Goal: Communication & Community: Connect with others

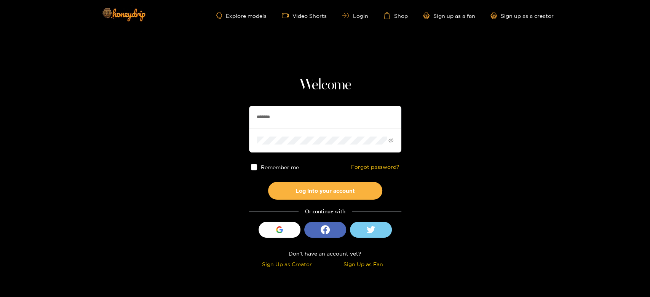
drag, startPoint x: 327, startPoint y: 112, endPoint x: 233, endPoint y: 111, distance: 94.4
click at [233, 111] on section "Welcome ******* Remember me Forgot password? Log into your account Or continue …" at bounding box center [325, 135] width 650 height 271
paste input "**"
type input "*********"
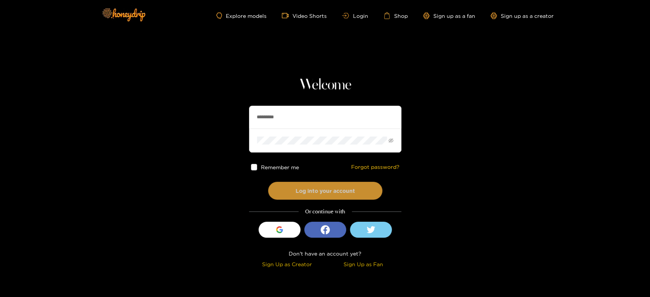
click at [297, 186] on button "Log into your account" at bounding box center [325, 191] width 114 height 18
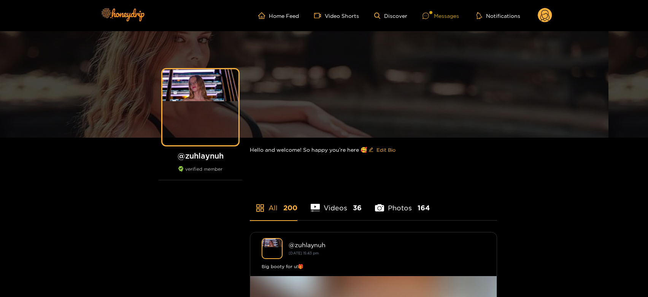
click at [441, 14] on div "Messages" at bounding box center [441, 15] width 37 height 9
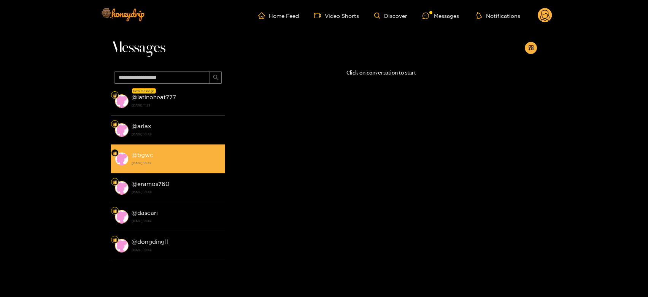
click at [161, 156] on div "@ bgwc 28 August 2025 10:42" at bounding box center [177, 158] width 90 height 17
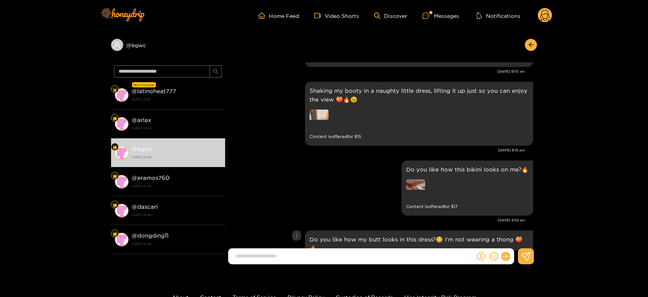
scroll to position [1352, 0]
click at [321, 117] on img at bounding box center [319, 119] width 19 height 19
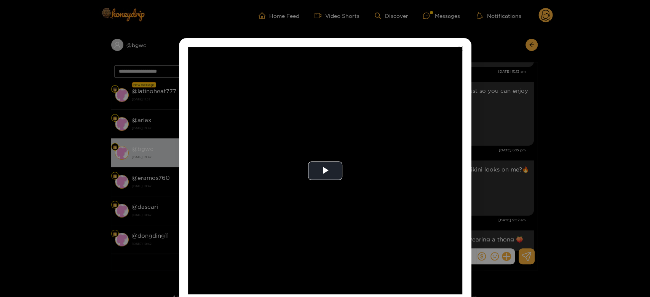
click at [321, 117] on video "Video Player" at bounding box center [325, 170] width 274 height 247
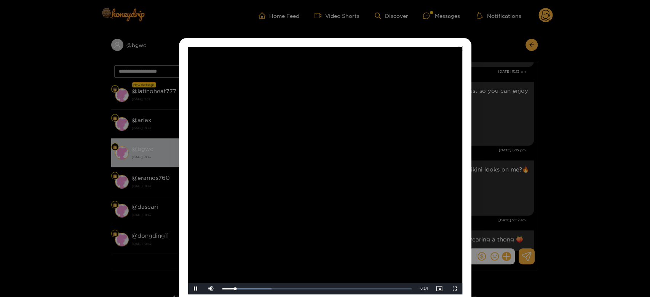
click at [321, 117] on video "Video Player" at bounding box center [325, 170] width 274 height 247
click at [539, 128] on div "**********" at bounding box center [325, 148] width 650 height 297
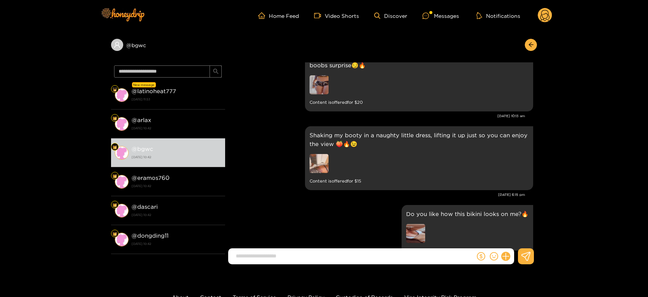
scroll to position [1308, 0]
click at [325, 84] on img at bounding box center [319, 84] width 19 height 19
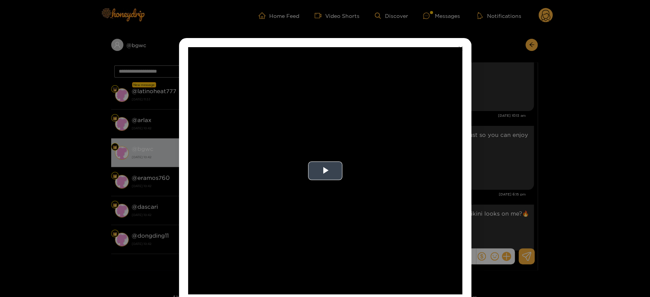
click at [323, 154] on video "Video Player" at bounding box center [325, 170] width 274 height 247
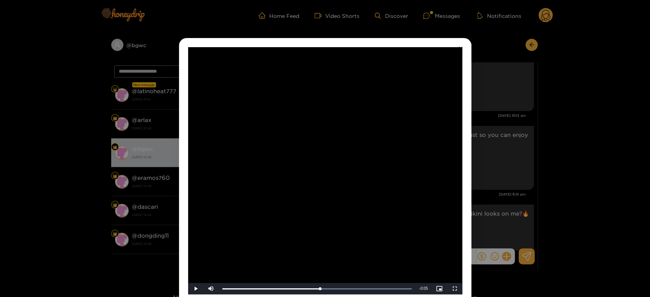
click at [536, 159] on div "**********" at bounding box center [325, 148] width 650 height 297
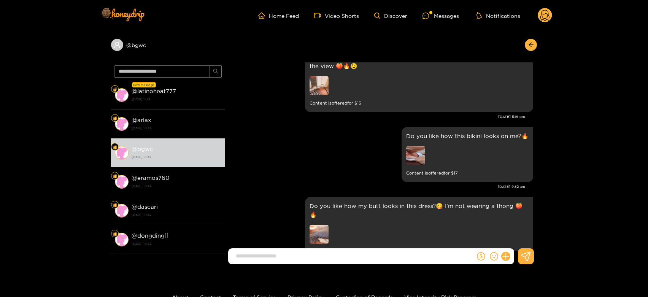
scroll to position [1393, 0]
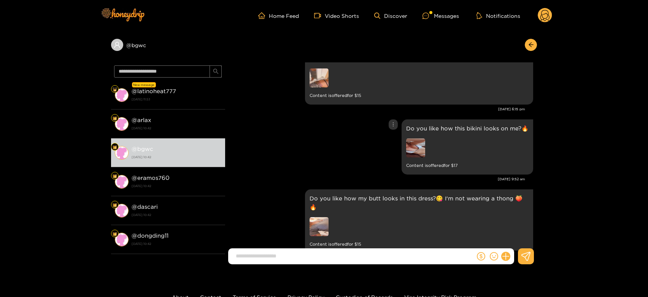
click at [416, 156] on img at bounding box center [415, 148] width 19 height 19
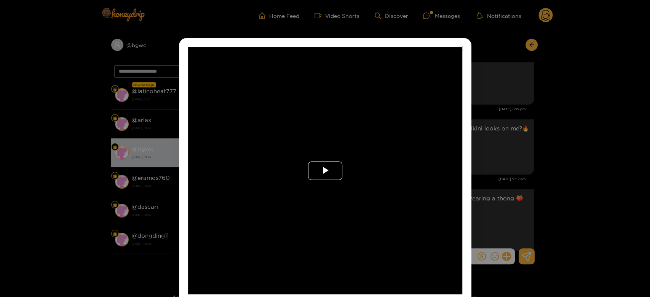
click at [325, 171] on span "Video Player" at bounding box center [325, 171] width 0 height 0
click at [319, 177] on video "Video Player" at bounding box center [325, 170] width 274 height 247
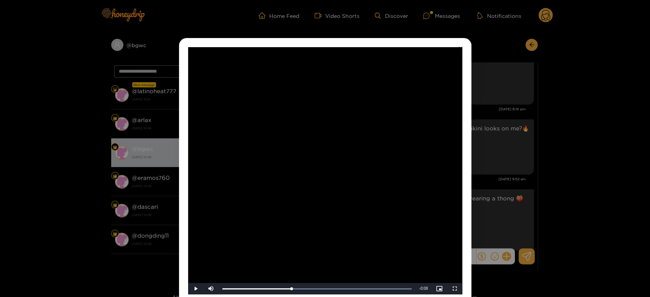
click at [491, 168] on div "**********" at bounding box center [325, 148] width 650 height 297
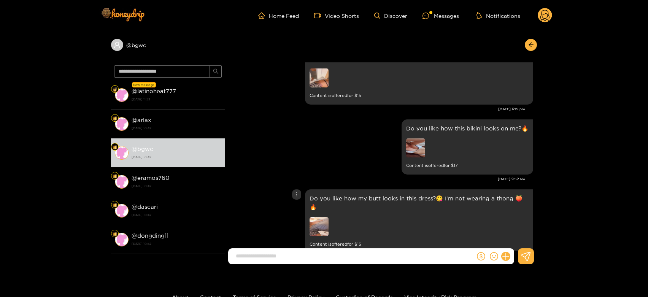
click at [315, 224] on img at bounding box center [319, 226] width 19 height 19
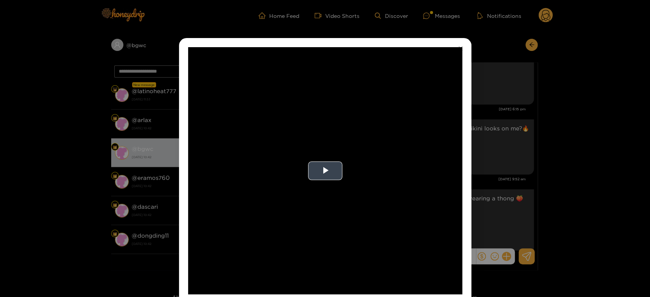
click at [358, 188] on video "Video Player" at bounding box center [325, 170] width 274 height 247
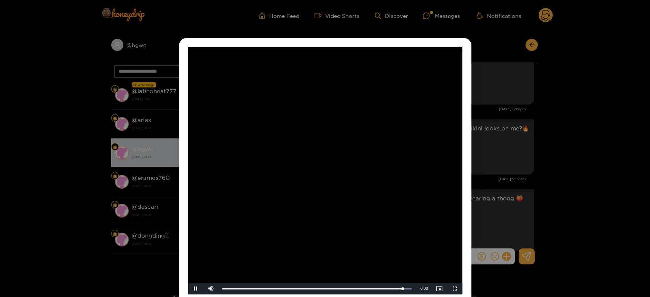
click at [364, 184] on video "Video Player" at bounding box center [325, 170] width 274 height 247
click at [499, 151] on div "**********" at bounding box center [325, 148] width 650 height 297
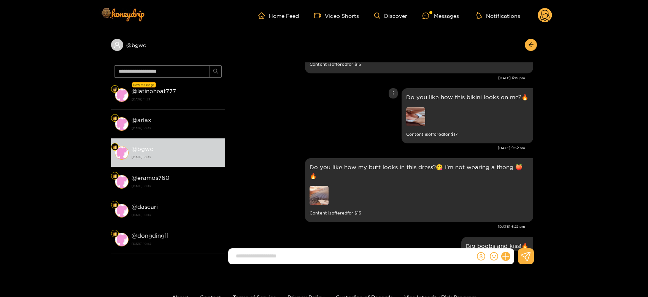
scroll to position [1424, 0]
click at [311, 186] on img at bounding box center [319, 195] width 19 height 19
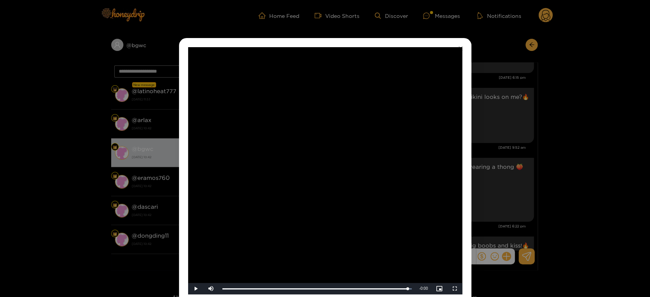
click at [526, 147] on div "**********" at bounding box center [325, 148] width 650 height 297
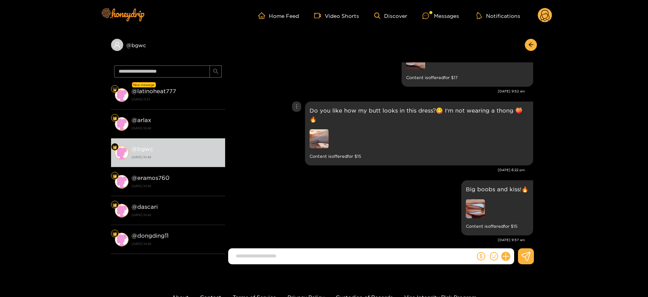
scroll to position [1483, 0]
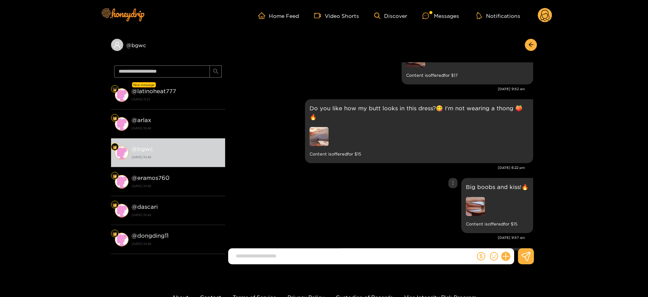
click at [472, 197] on img at bounding box center [475, 206] width 19 height 19
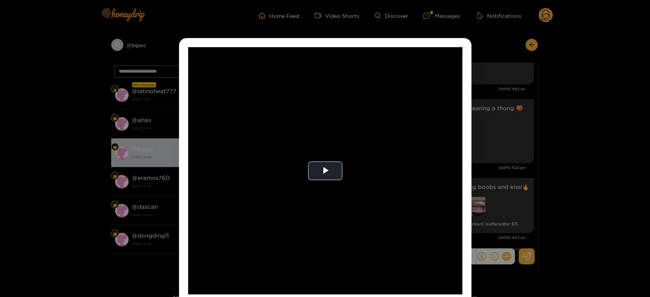
click at [472, 196] on div "**********" at bounding box center [325, 148] width 650 height 297
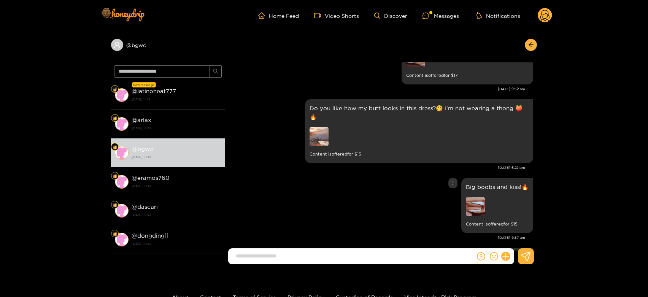
click at [386, 182] on div "Big boobs and kiss!🔥 Content is offered for $ 15" at bounding box center [381, 205] width 304 height 59
click at [486, 199] on div at bounding box center [497, 207] width 63 height 21
click at [333, 178] on div "Big boobs and kiss!🔥 Content is offered for $ 15" at bounding box center [381, 205] width 304 height 59
click at [480, 204] on img at bounding box center [475, 206] width 19 height 19
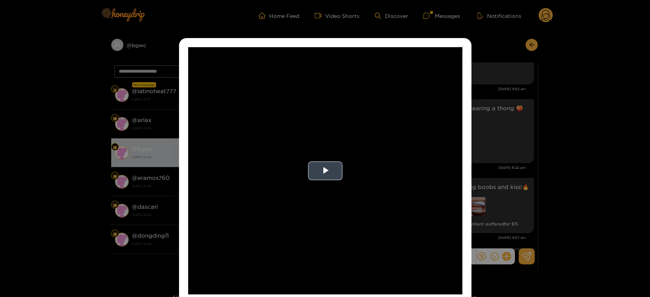
click at [350, 154] on video "Video Player" at bounding box center [325, 170] width 274 height 247
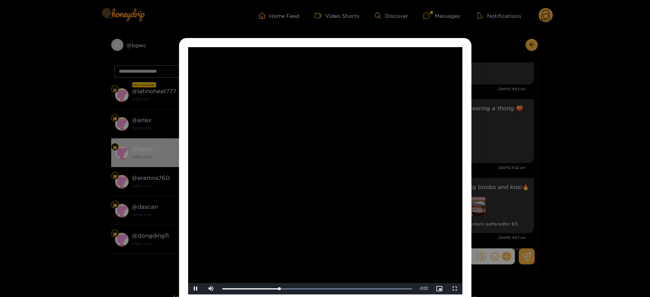
click at [363, 168] on video "Video Player" at bounding box center [325, 170] width 274 height 247
click at [510, 152] on div "**********" at bounding box center [325, 148] width 650 height 297
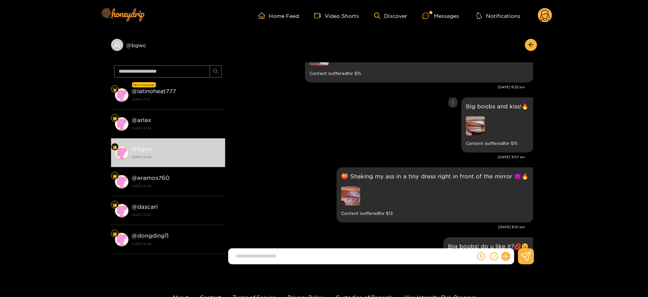
scroll to position [1572, 0]
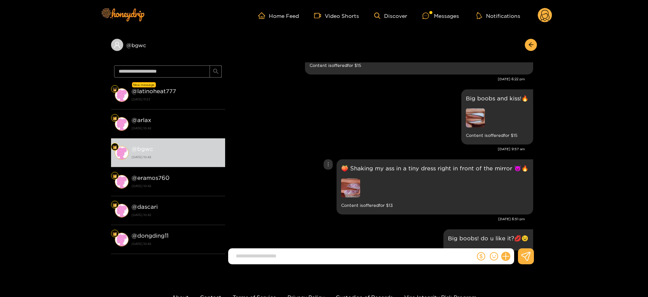
click at [351, 186] on img at bounding box center [350, 187] width 19 height 19
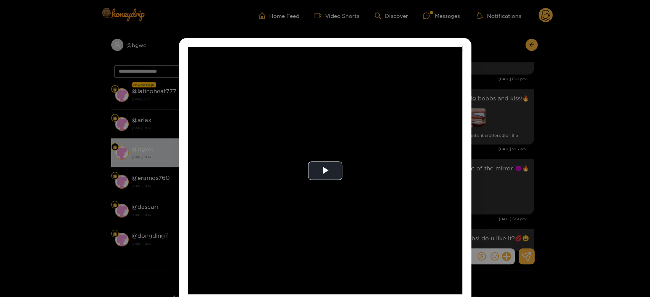
click at [351, 186] on video "Video Player" at bounding box center [325, 170] width 274 height 247
click at [360, 163] on video "Video Player" at bounding box center [325, 170] width 274 height 247
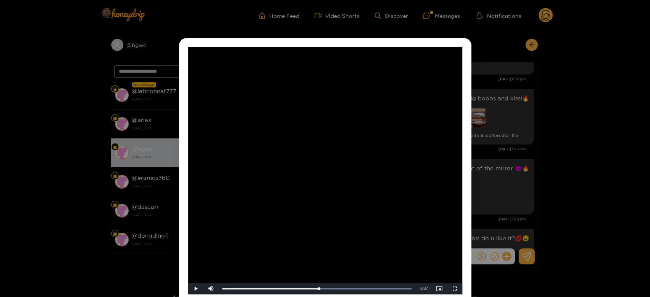
click at [503, 145] on div "**********" at bounding box center [325, 148] width 650 height 297
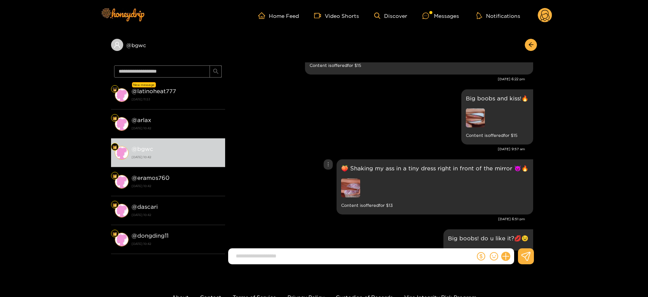
scroll to position [1621, 0]
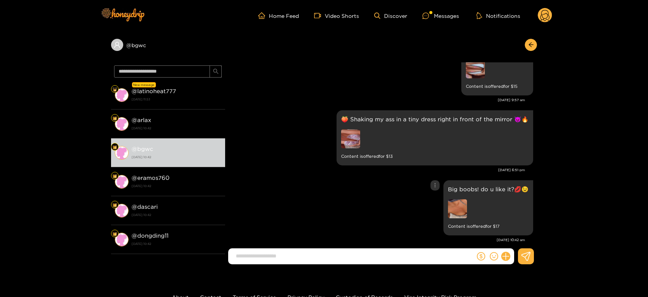
click at [462, 199] on img at bounding box center [457, 208] width 19 height 19
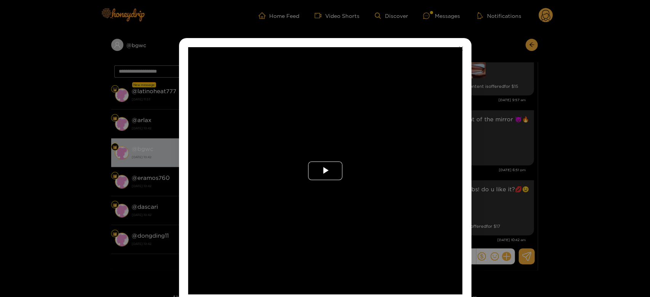
click at [325, 171] on span "Video Player" at bounding box center [325, 171] width 0 height 0
click at [314, 171] on video "Video Player" at bounding box center [325, 170] width 274 height 247
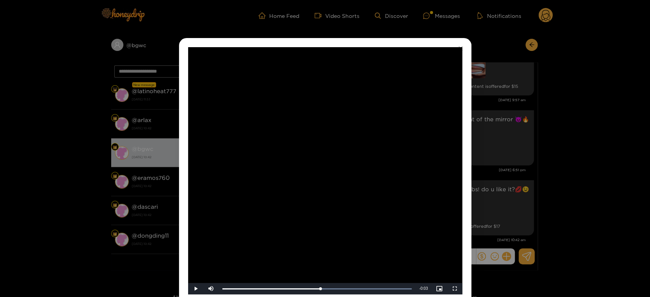
click at [492, 173] on div "**********" at bounding box center [325, 148] width 650 height 297
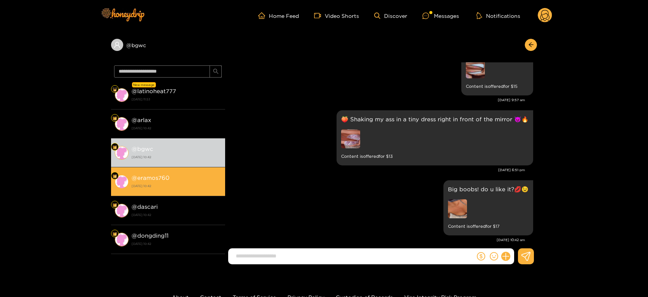
click at [143, 191] on li "@ eramos760 28 August 2025 10:42" at bounding box center [168, 181] width 114 height 29
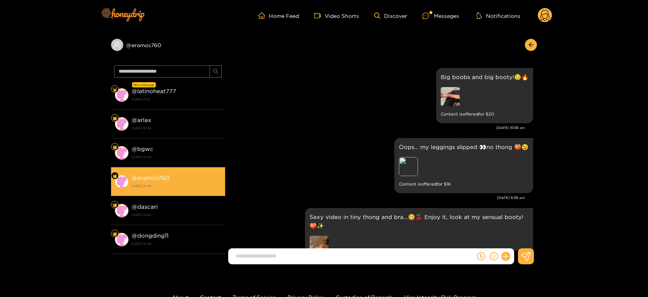
scroll to position [1621, 0]
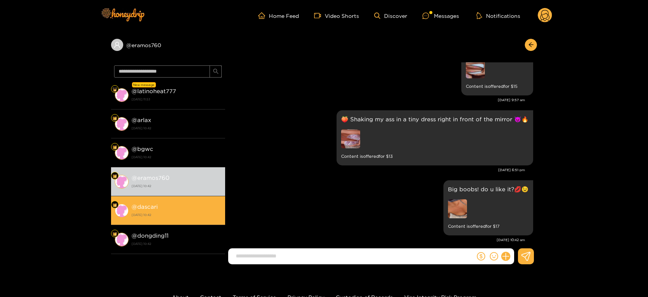
click at [164, 224] on li "@ dascari 28 August 2025 10:42" at bounding box center [168, 210] width 114 height 29
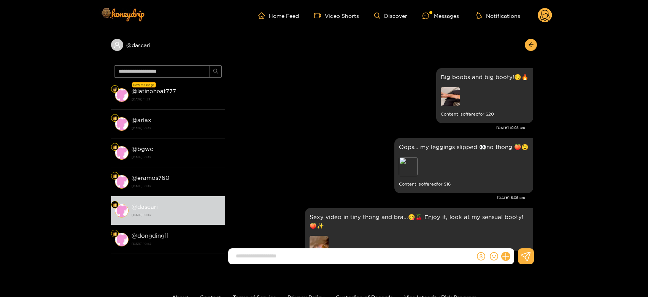
scroll to position [1621, 0]
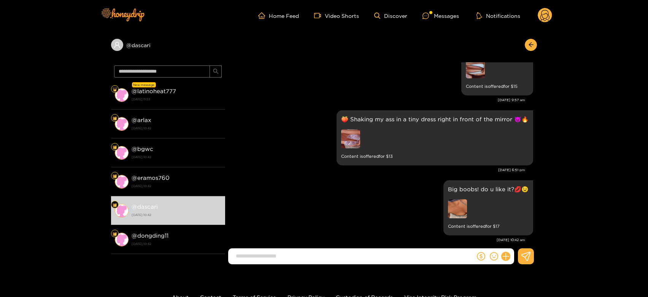
click at [547, 18] on icon at bounding box center [545, 16] width 9 height 13
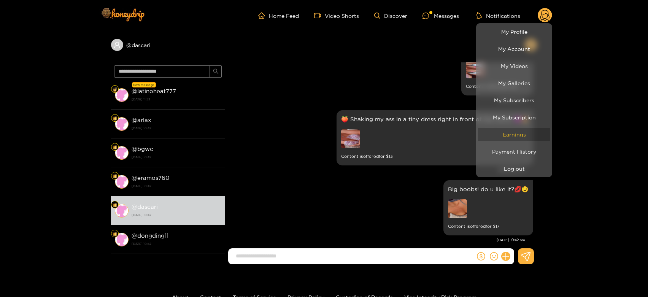
click at [519, 139] on link "Earnings" at bounding box center [514, 134] width 72 height 13
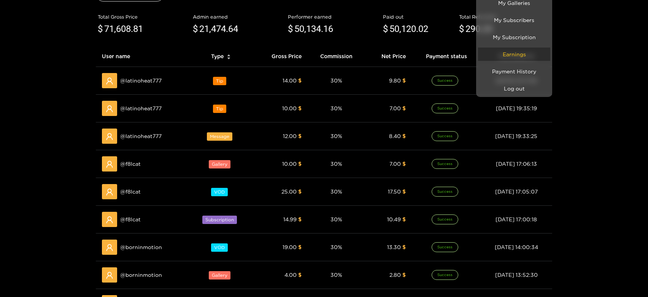
scroll to position [84, 0]
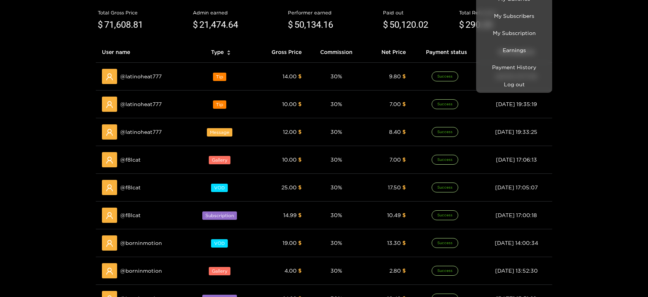
click at [130, 161] on div at bounding box center [324, 148] width 648 height 297
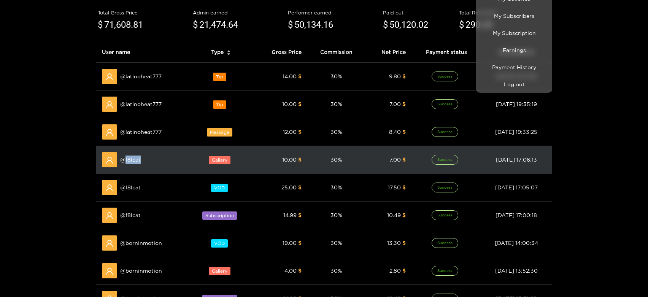
click at [130, 161] on span "@ f8lcat" at bounding box center [130, 160] width 21 height 8
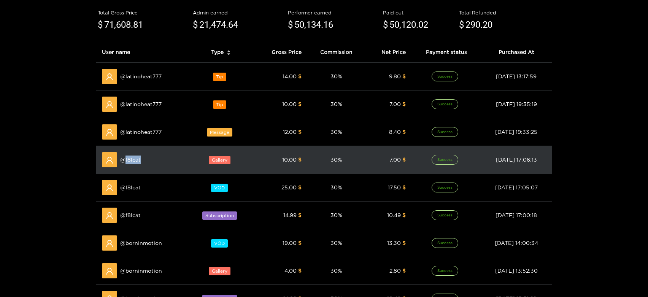
copy span "f8lcat"
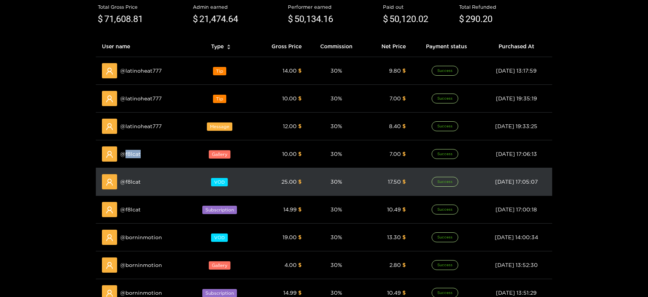
scroll to position [127, 0]
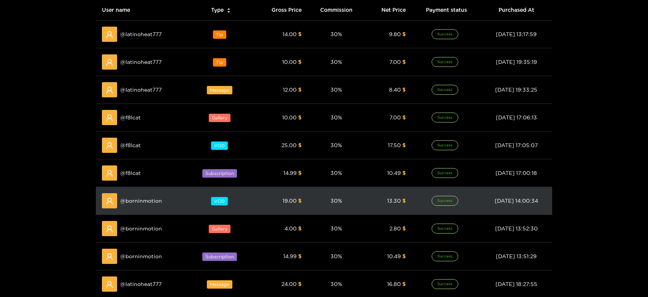
click at [138, 204] on span "@ borninmotion" at bounding box center [141, 201] width 42 height 8
copy span "borninmotion"
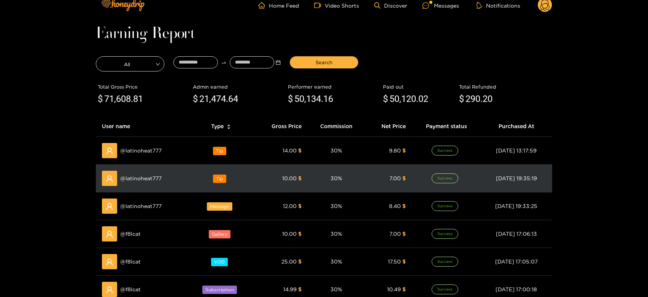
scroll to position [0, 0]
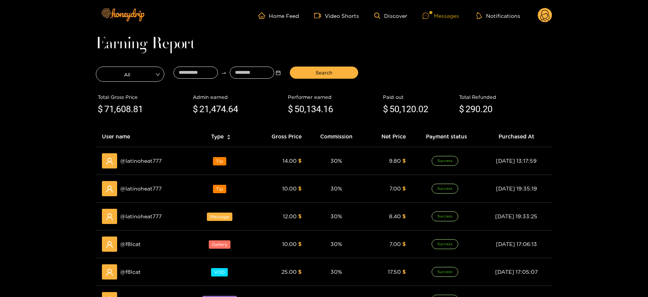
click at [427, 14] on icon at bounding box center [426, 16] width 6 height 6
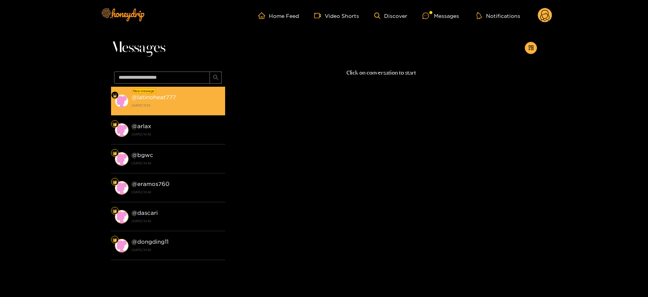
click at [190, 113] on li "New message @ latinoheat777 [DATE] 11:53" at bounding box center [168, 101] width 114 height 29
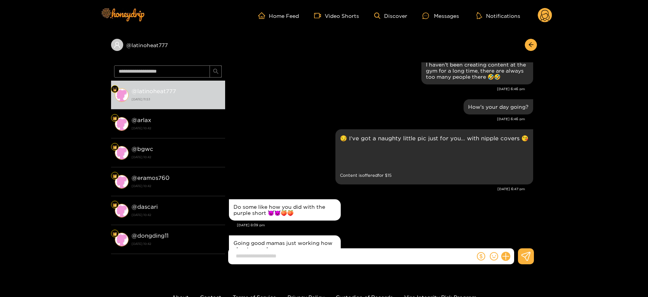
scroll to position [1622, 0]
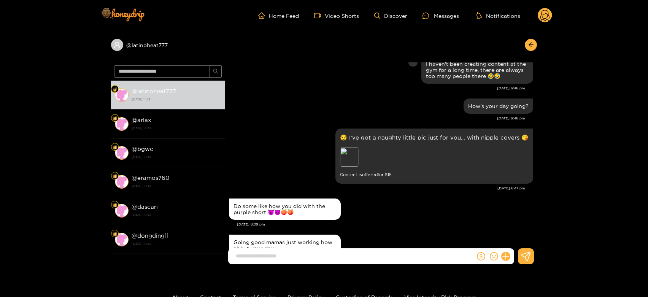
click at [395, 86] on div "I haven't been creating content at the gym for a long time, there are always to…" at bounding box center [381, 69] width 304 height 31
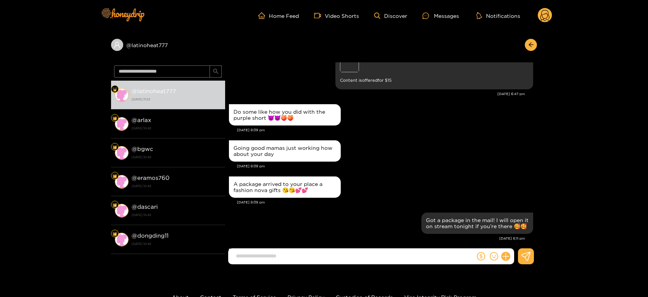
scroll to position [1717, 0]
click at [352, 72] on div "Preview" at bounding box center [349, 62] width 19 height 19
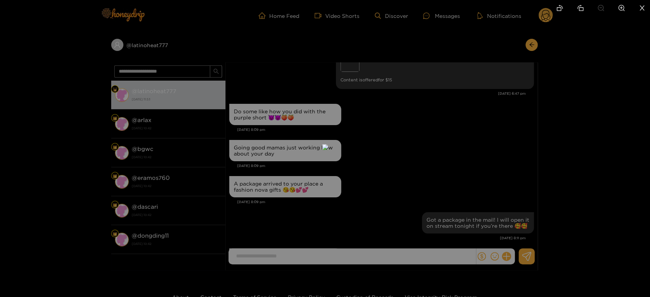
click at [459, 156] on div at bounding box center [325, 148] width 650 height 297
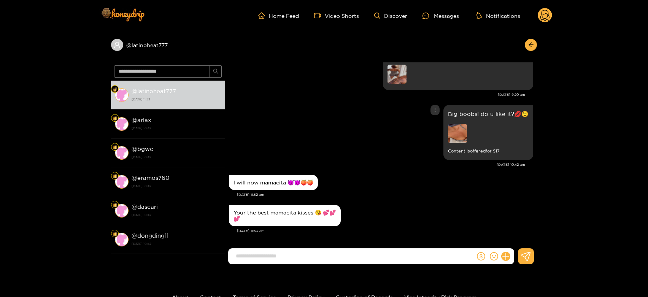
scroll to position [2637, 0]
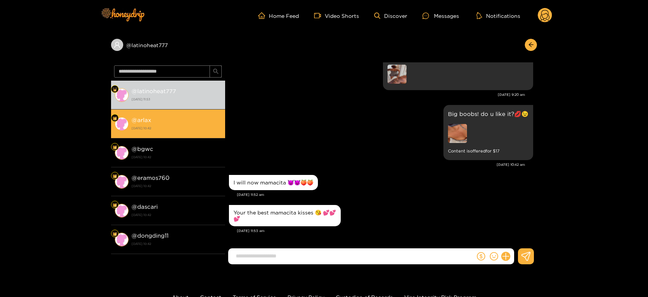
click at [182, 126] on strong "[DATE] 10:42" at bounding box center [177, 128] width 90 height 7
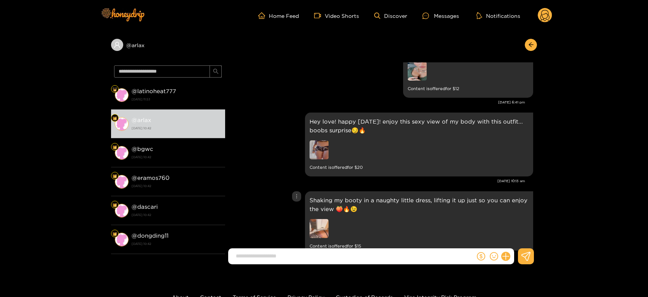
scroll to position [1311, 0]
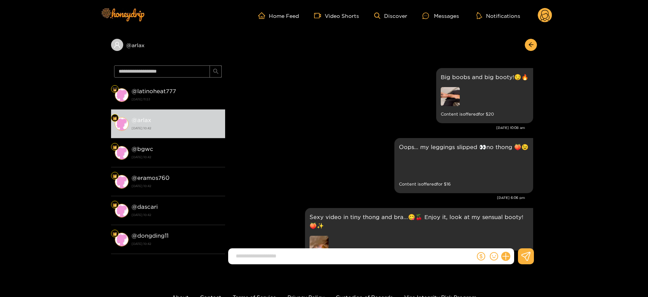
scroll to position [1621, 0]
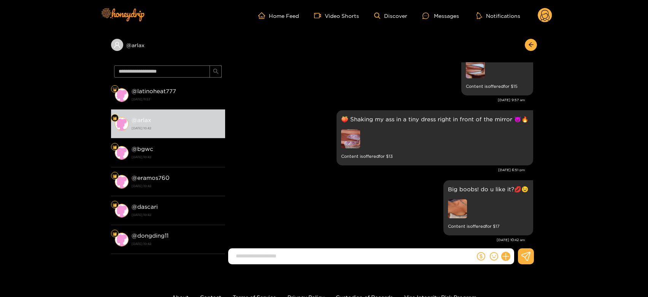
click at [546, 9] on circle at bounding box center [545, 15] width 14 height 14
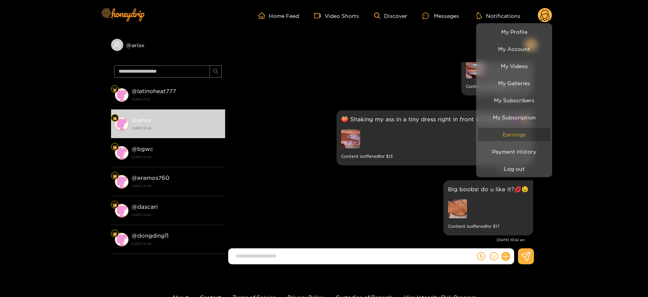
click at [519, 134] on link "Earnings" at bounding box center [514, 134] width 72 height 13
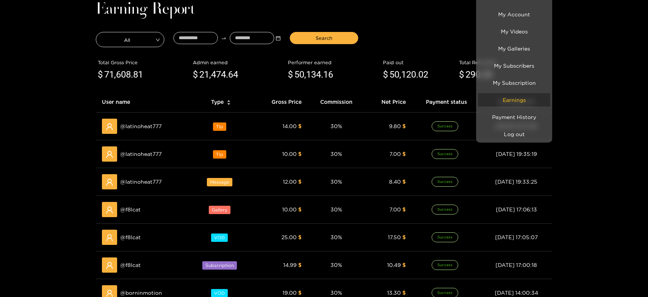
scroll to position [84, 0]
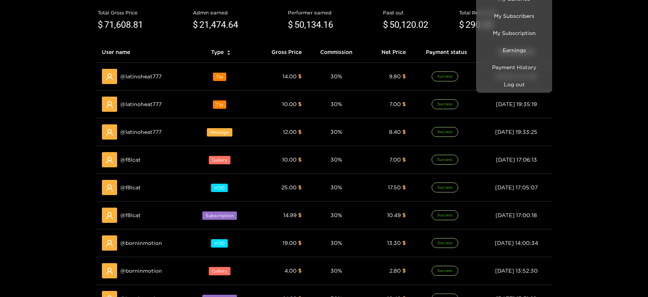
click at [135, 161] on div at bounding box center [324, 148] width 648 height 297
click at [135, 161] on span "@ f8lcat" at bounding box center [130, 160] width 21 height 8
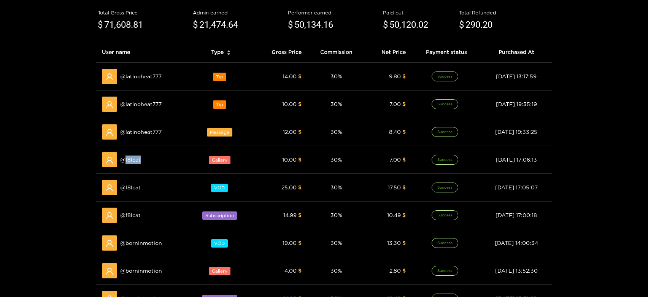
copy span "f8lcat"
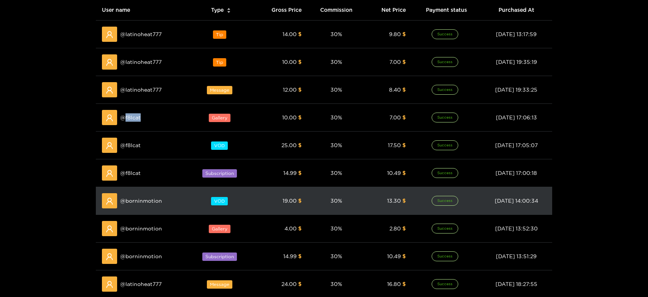
scroll to position [0, 0]
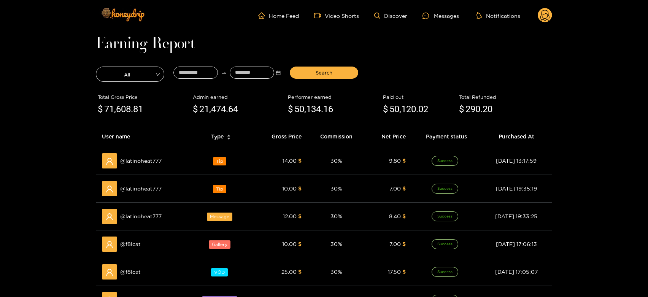
click at [435, 22] on ul "Home Feed Video Shorts Discover Messages Notifications" at bounding box center [405, 15] width 294 height 15
click at [431, 17] on div at bounding box center [428, 16] width 11 height 6
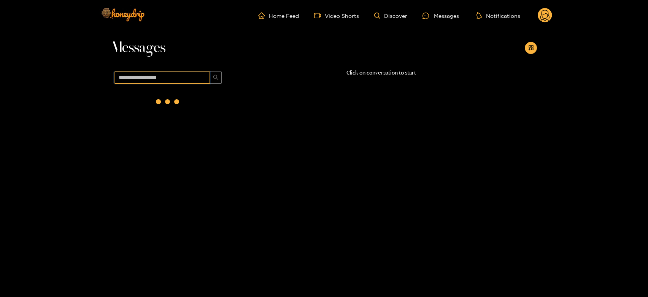
click at [207, 75] on input "text" at bounding box center [162, 78] width 96 height 12
paste input "******"
type input "******"
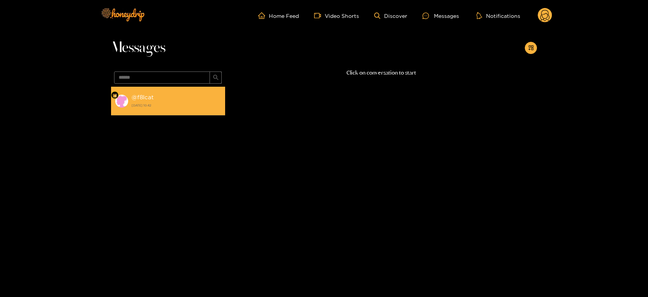
click at [192, 91] on li "@ f8lcat 28 August 2025 10:42" at bounding box center [168, 101] width 114 height 29
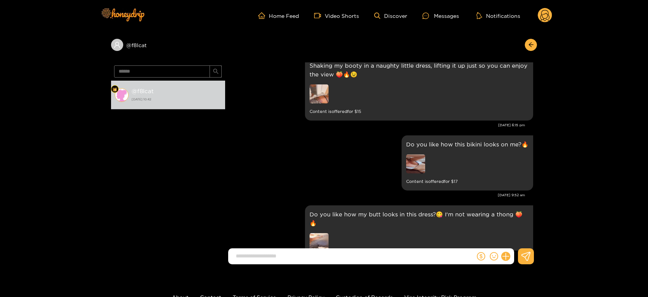
scroll to position [1294, 0]
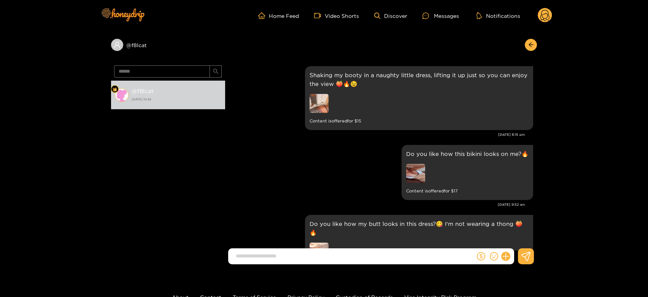
click at [544, 10] on circle at bounding box center [545, 15] width 14 height 14
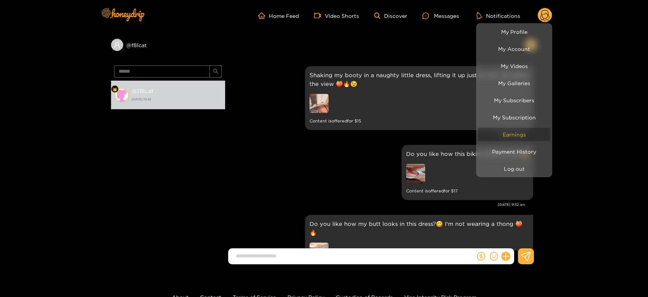
click at [528, 128] on link "Earnings" at bounding box center [514, 134] width 72 height 13
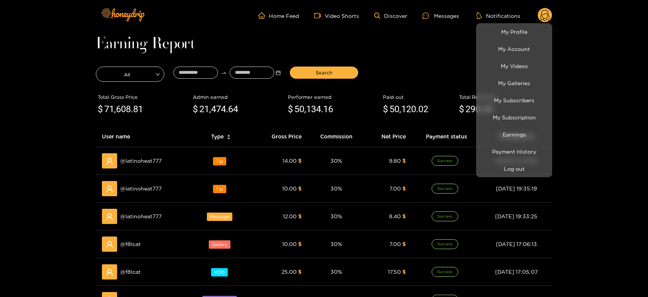
click at [454, 14] on div at bounding box center [324, 148] width 648 height 297
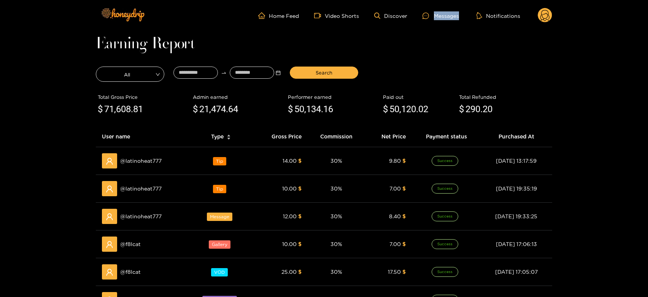
click at [454, 14] on div "Messages" at bounding box center [441, 15] width 37 height 9
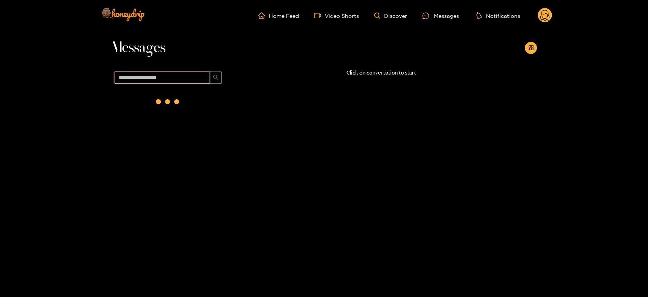
click at [160, 83] on input "text" at bounding box center [162, 78] width 96 height 12
paste input "*********"
type input "*********"
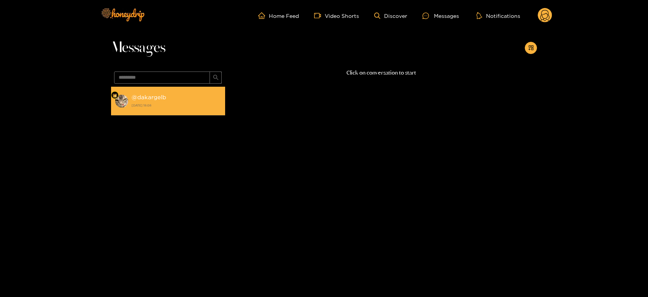
click at [179, 99] on div "@ dakargelb 13 August 2025 18:08" at bounding box center [177, 100] width 90 height 17
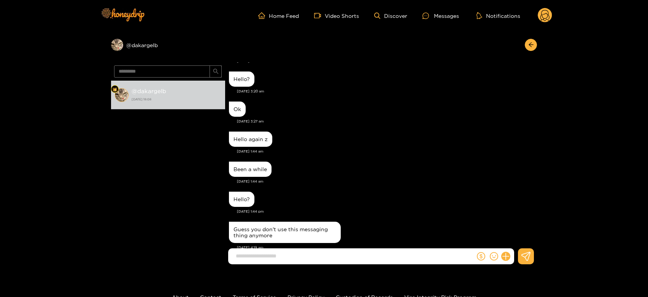
scroll to position [652, 0]
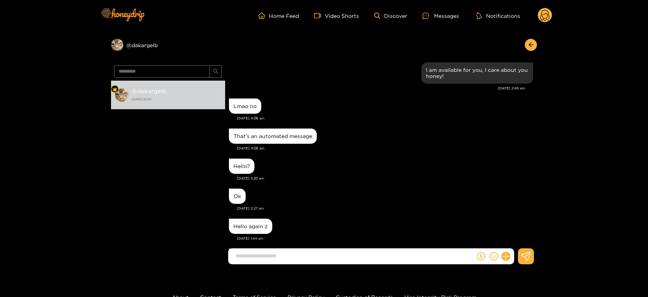
click at [542, 15] on icon at bounding box center [545, 16] width 9 height 13
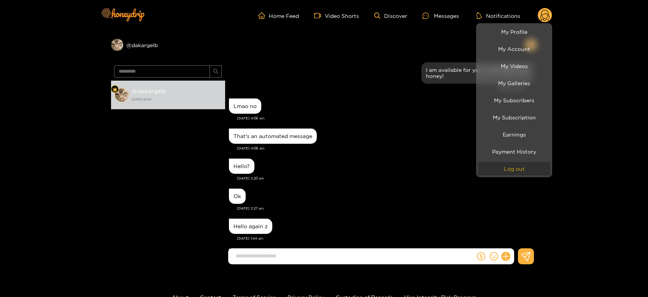
click at [536, 171] on button "Log out" at bounding box center [514, 168] width 72 height 13
